Goal: Find specific page/section: Find specific page/section

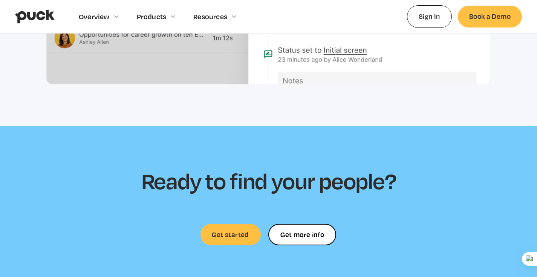
scroll to position [2167, 0]
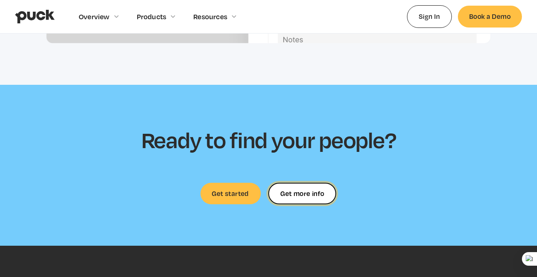
click at [290, 198] on link "Get more info" at bounding box center [302, 193] width 68 height 21
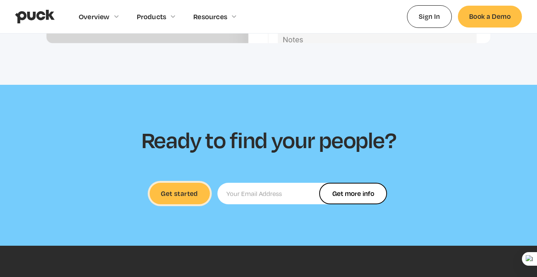
click at [166, 198] on link "Get started" at bounding box center [180, 193] width 60 height 21
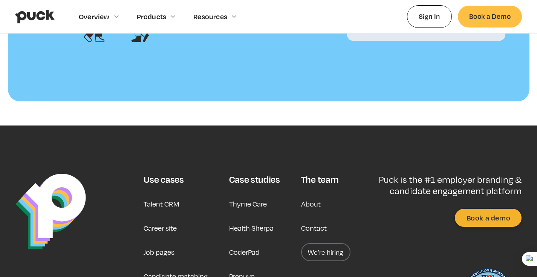
scroll to position [819, 0]
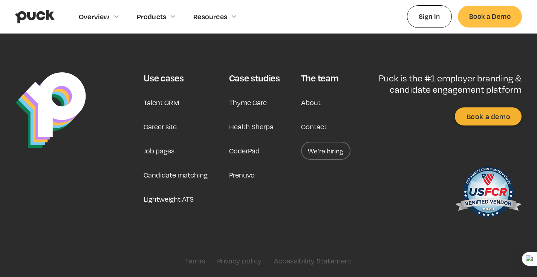
click at [169, 104] on link "Talent CRM" at bounding box center [162, 102] width 36 height 18
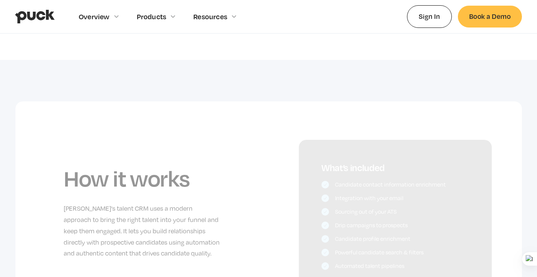
scroll to position [384, 0]
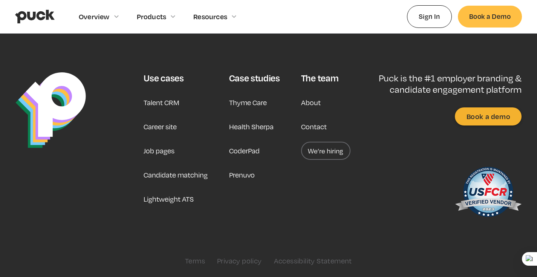
scroll to position [819, 0]
click at [173, 81] on div "Use cases" at bounding box center [164, 77] width 40 height 11
click at [168, 103] on link "Talent CRM" at bounding box center [162, 102] width 36 height 18
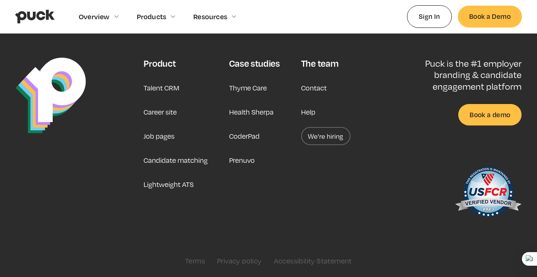
scroll to position [2403, 0]
